Goal: Navigation & Orientation: Find specific page/section

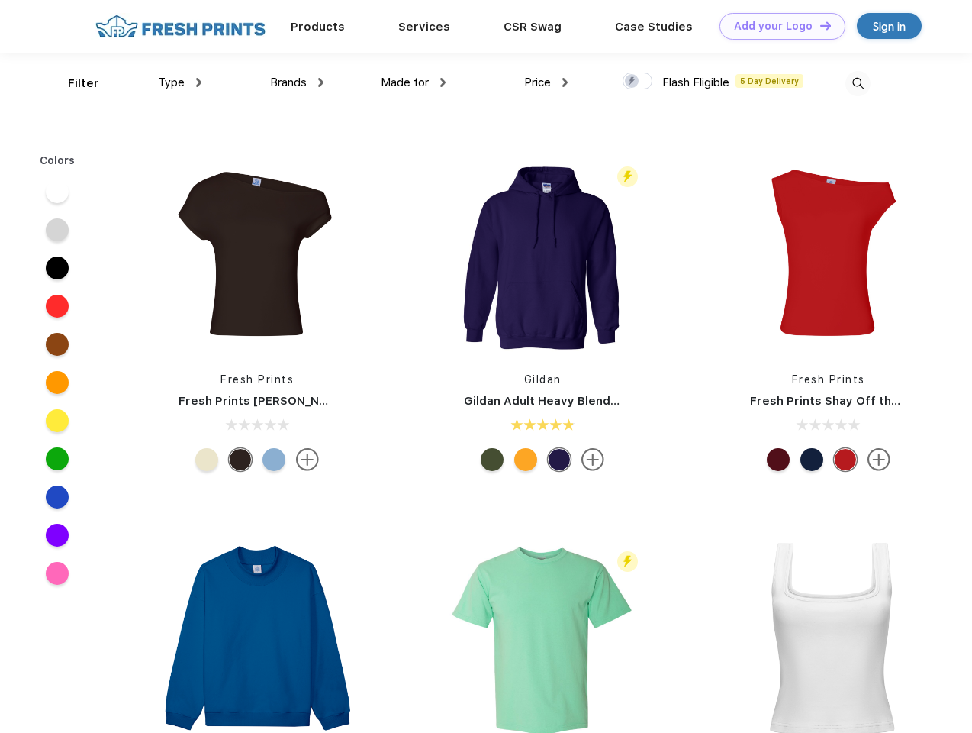
click at [777, 26] on link "Add your Logo Design Tool" at bounding box center [783, 26] width 126 height 27
click at [0, 0] on div "Design Tool" at bounding box center [0, 0] width 0 height 0
click at [819, 25] on link "Add your Logo Design Tool" at bounding box center [783, 26] width 126 height 27
click at [73, 83] on div "Filter" at bounding box center [83, 84] width 31 height 18
click at [180, 82] on span "Type" at bounding box center [171, 83] width 27 height 14
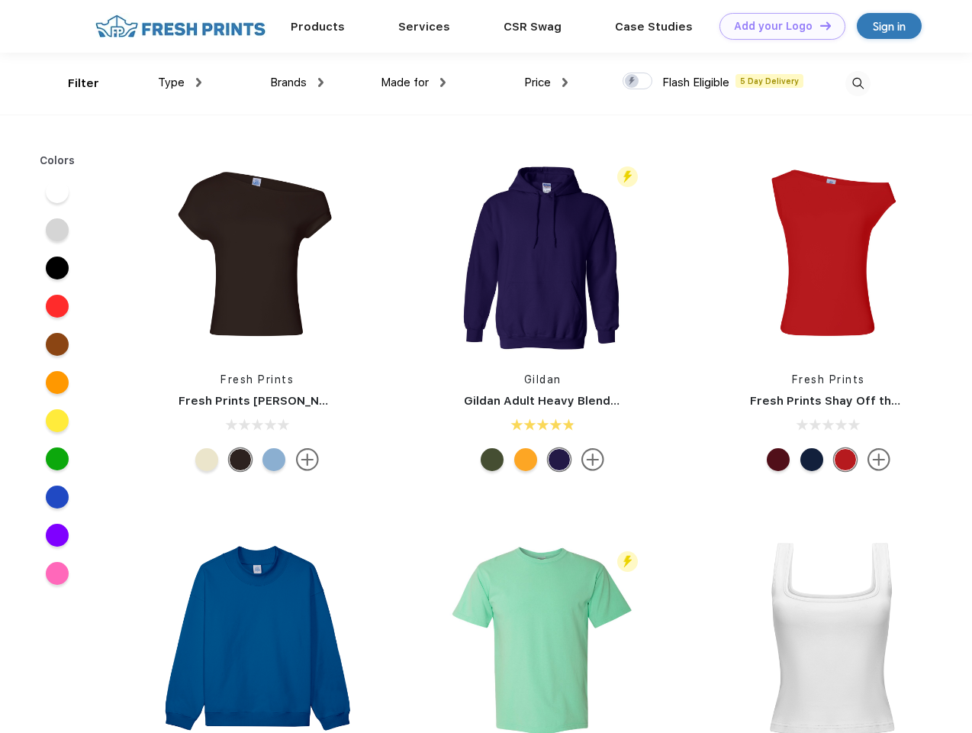
click at [297, 82] on span "Brands" at bounding box center [288, 83] width 37 height 14
click at [414, 82] on span "Made for" at bounding box center [405, 83] width 48 height 14
click at [546, 82] on span "Price" at bounding box center [537, 83] width 27 height 14
click at [638, 82] on div at bounding box center [638, 80] width 30 height 17
click at [633, 82] on input "checkbox" at bounding box center [628, 77] width 10 height 10
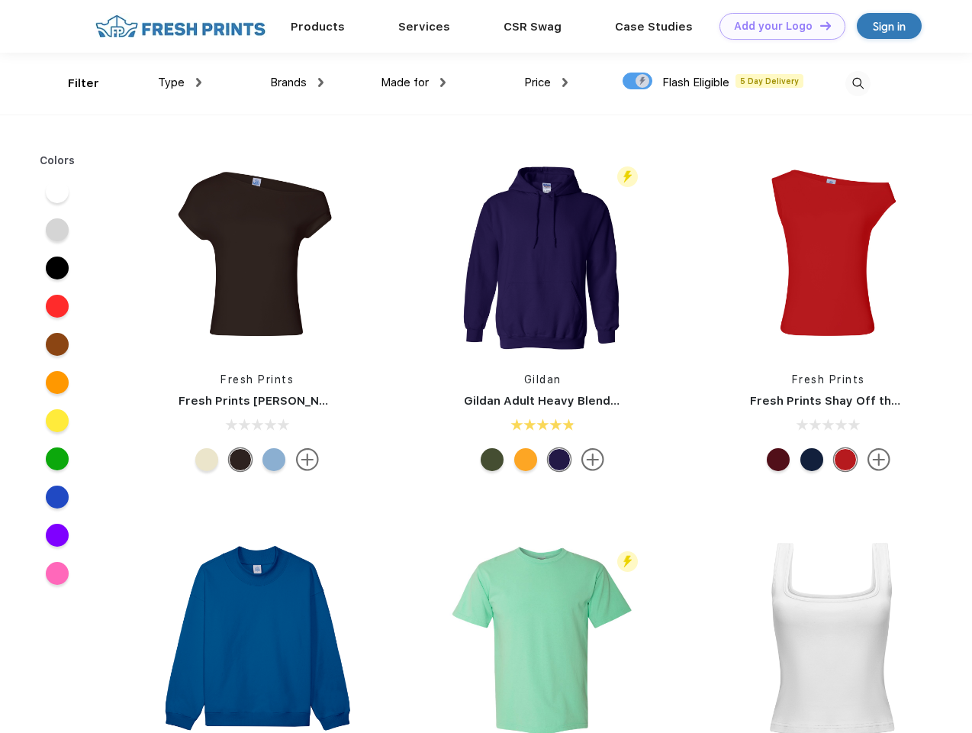
click at [858, 83] on img at bounding box center [857, 83] width 25 height 25
